Goal: Check status: Check status

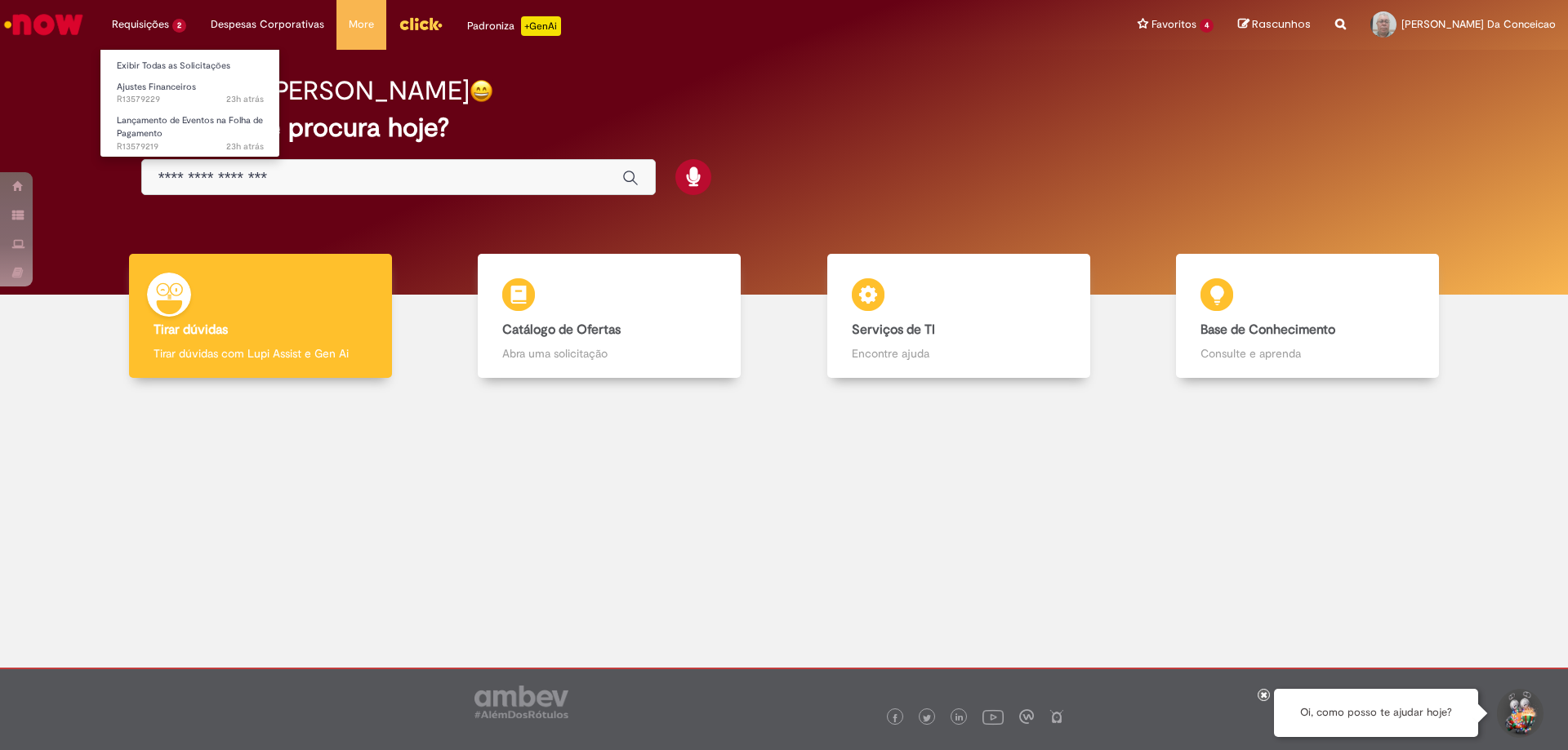
click at [148, 29] on li "Requisições 2 Exibir Todas as Solicitações Ajustes Financeiros 23h atrás 23 hor…" at bounding box center [148, 24] width 98 height 49
click at [145, 98] on span "23h atrás 23 horas atrás R13579229" at bounding box center [190, 99] width 147 height 13
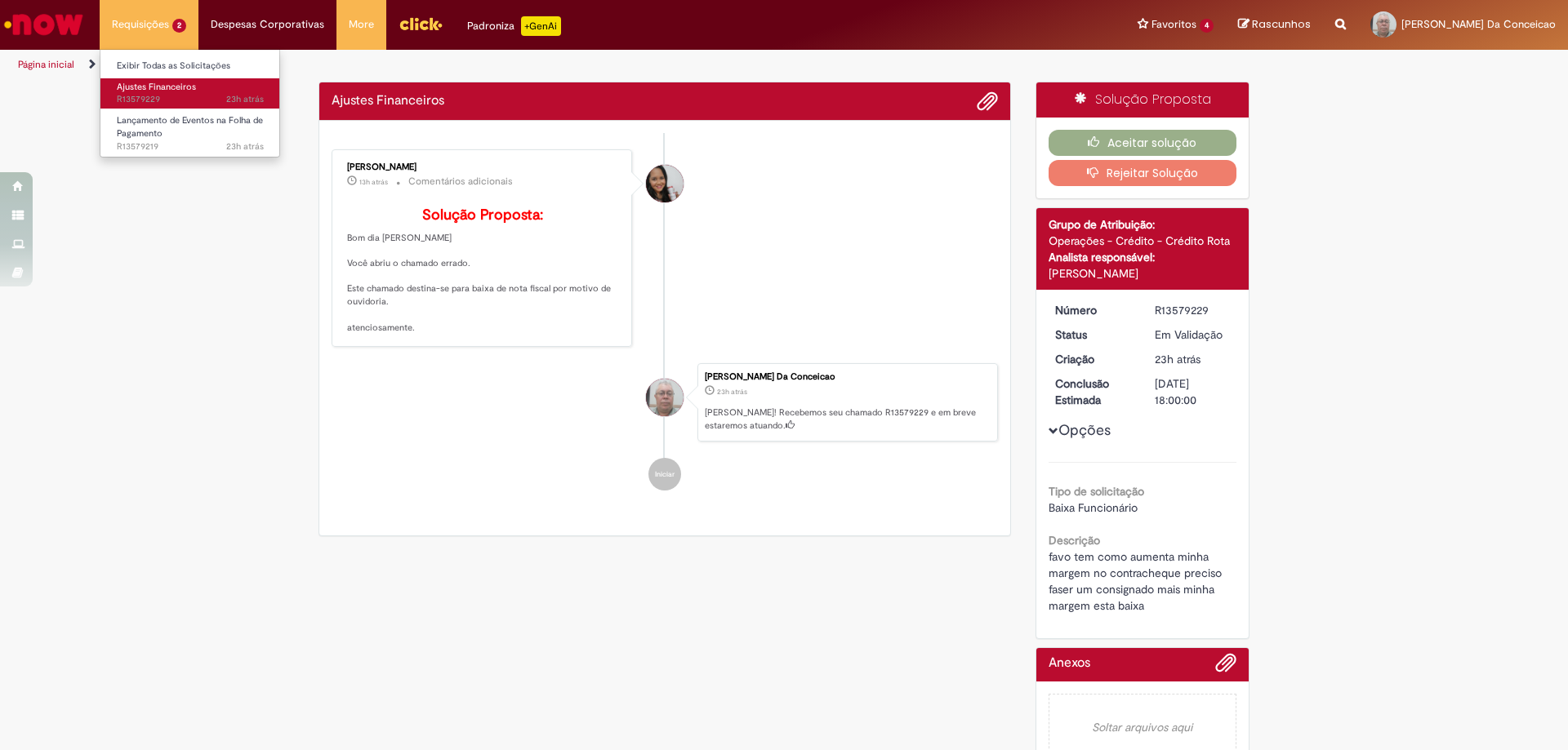
click at [145, 98] on span "23h atrás 23 horas atrás R13579229" at bounding box center [190, 99] width 147 height 13
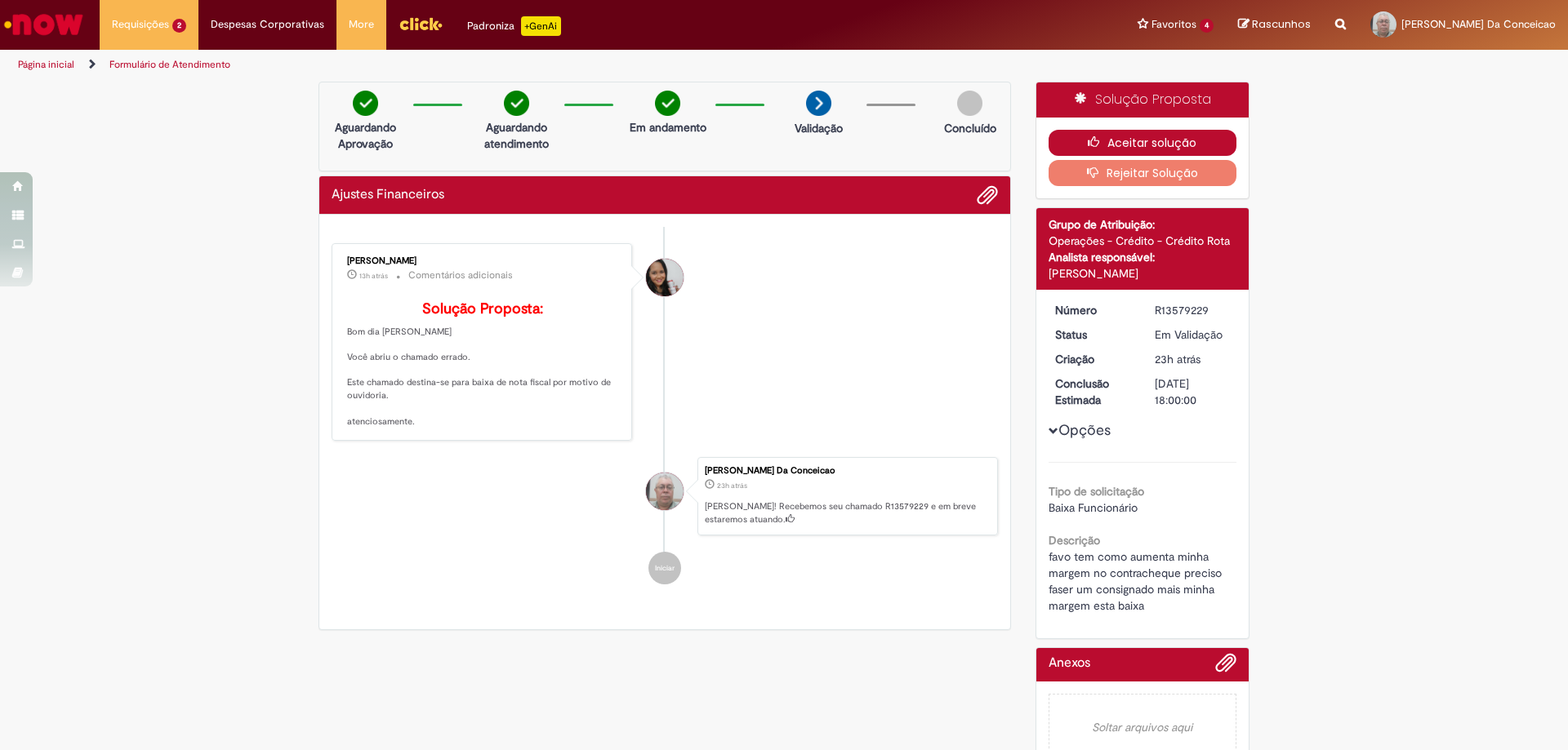
click at [1137, 143] on button "Aceitar solução" at bounding box center [1143, 143] width 188 height 26
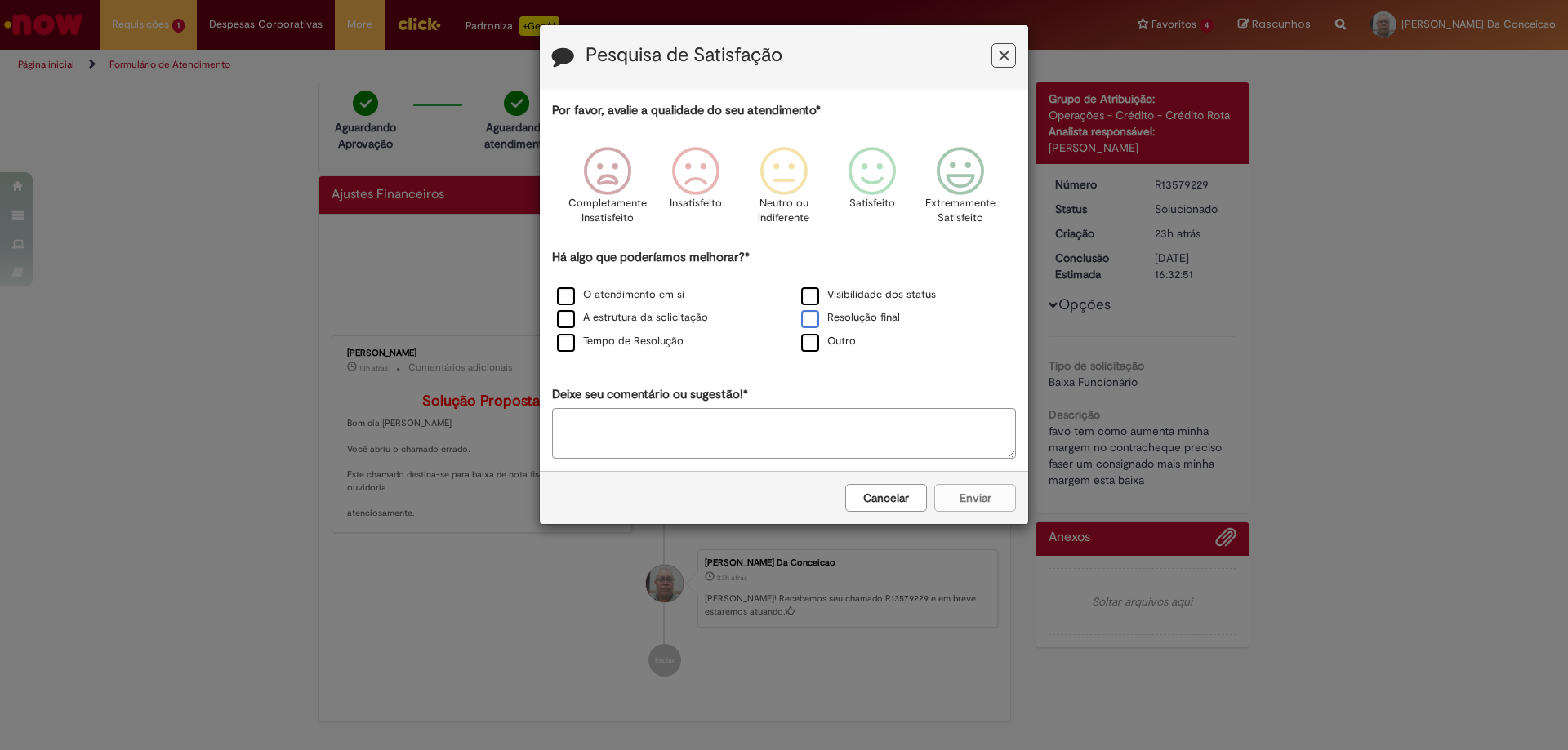
click at [818, 320] on label "Resolução final" at bounding box center [850, 318] width 98 height 16
click at [963, 166] on icon "Feedback" at bounding box center [960, 172] width 61 height 49
click at [975, 498] on button "Enviar" at bounding box center [975, 498] width 82 height 28
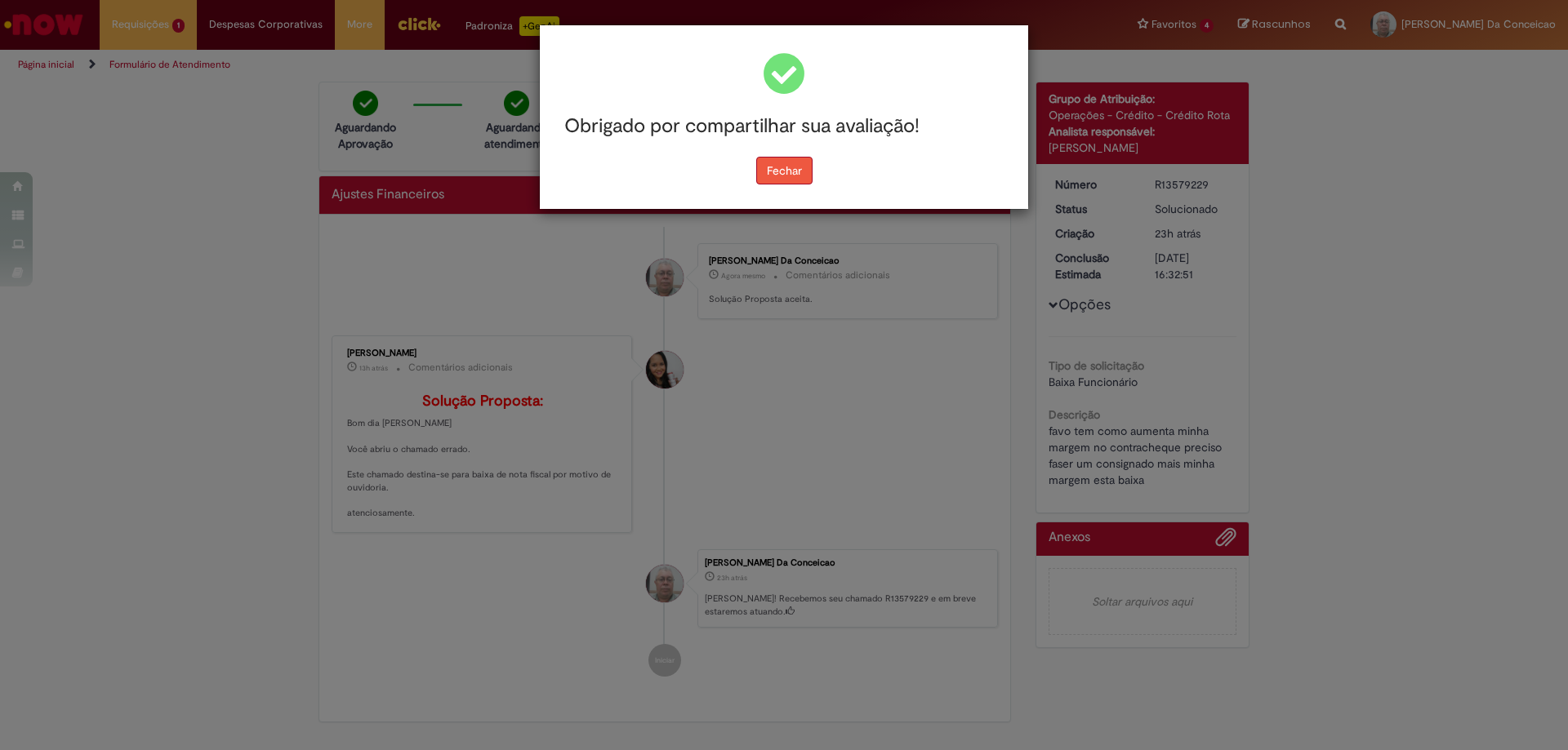
click at [789, 170] on button "Fechar" at bounding box center [784, 171] width 57 height 28
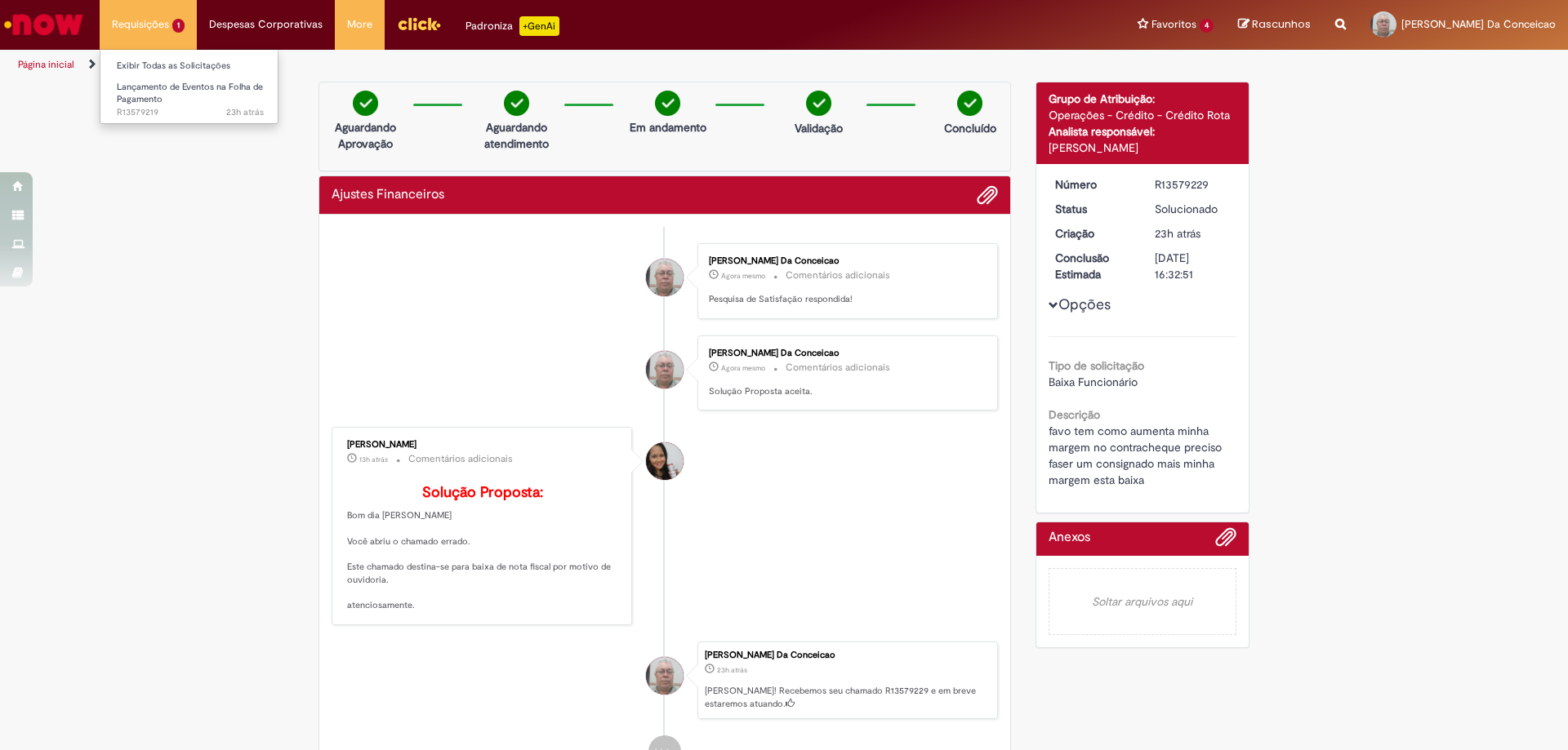
click at [168, 32] on li "Requisições 1 Exibir Todas as Solicitações Lançamento de Eventos na Folha de Pa…" at bounding box center [147, 24] width 97 height 49
click at [136, 107] on span "23h atrás 23 horas atrás R13579219" at bounding box center [190, 112] width 147 height 13
